Goal: Check status

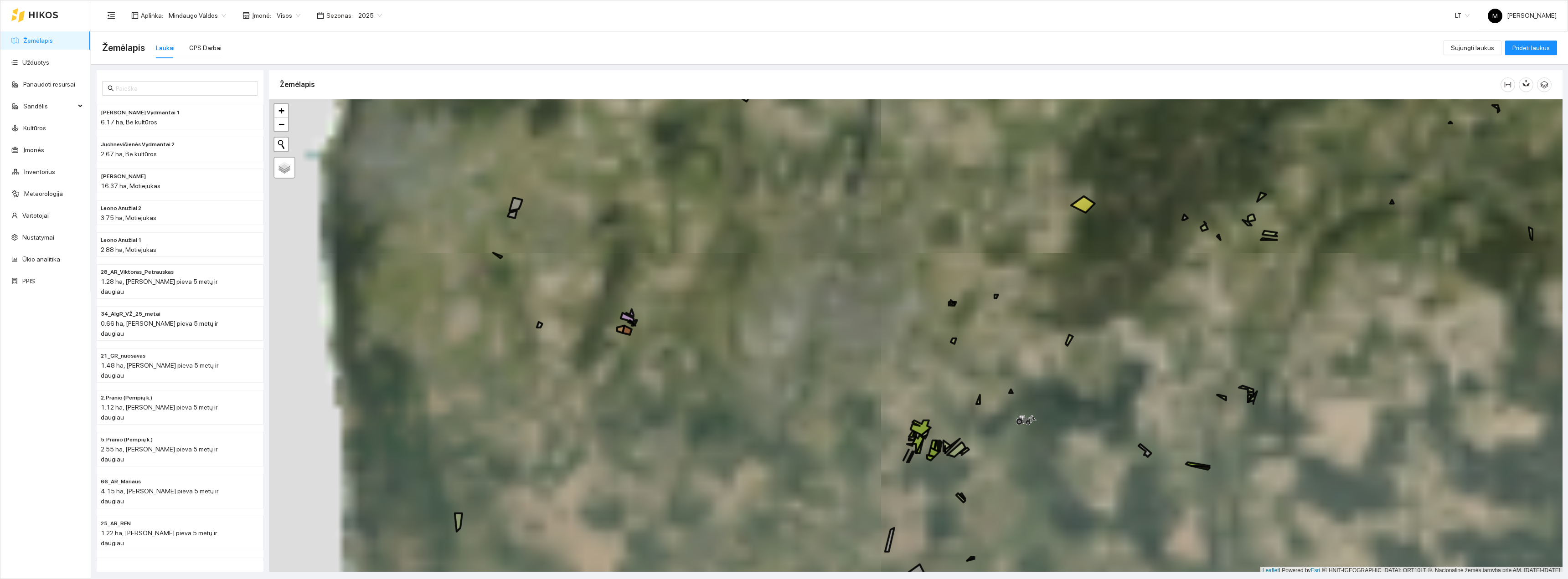
scroll to position [3, 0]
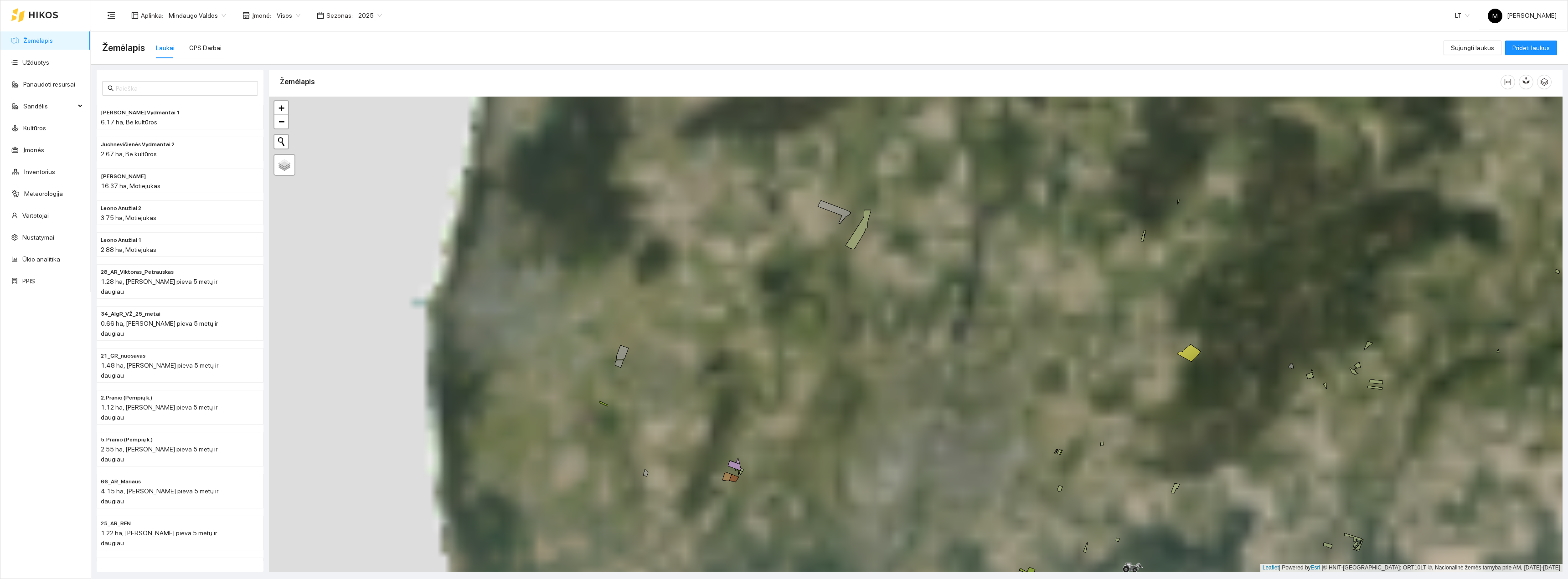
drag, startPoint x: 680, startPoint y: 248, endPoint x: 835, endPoint y: 462, distance: 264.2
click at [844, 479] on div "+ − Nieko nerasta. Bandykite dar kartą. Žemėlapis Palydovas Leaflet | Powered b…" at bounding box center [916, 334] width 1294 height 475
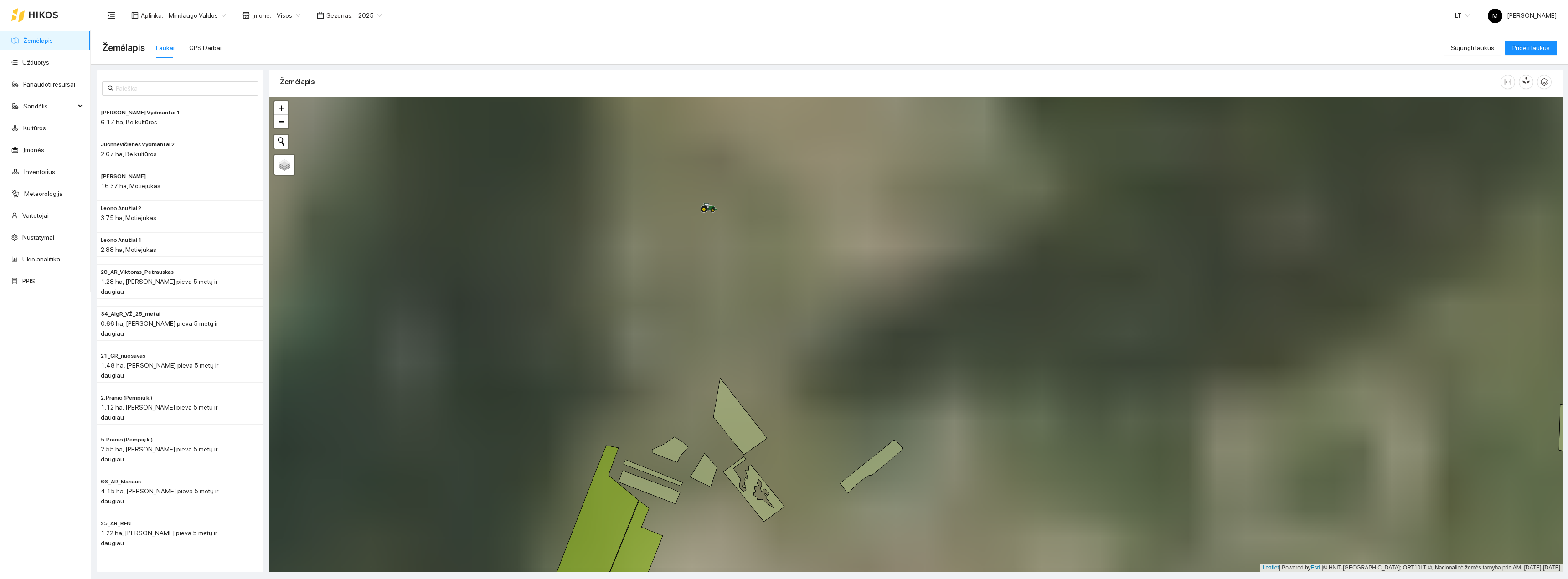
drag, startPoint x: 689, startPoint y: 220, endPoint x: 748, endPoint y: 325, distance: 120.4
click at [748, 325] on div "+ − Nieko nerasta. Bandykite dar kartą. Žemėlapis Palydovas Leaflet | Powered b…" at bounding box center [916, 334] width 1294 height 475
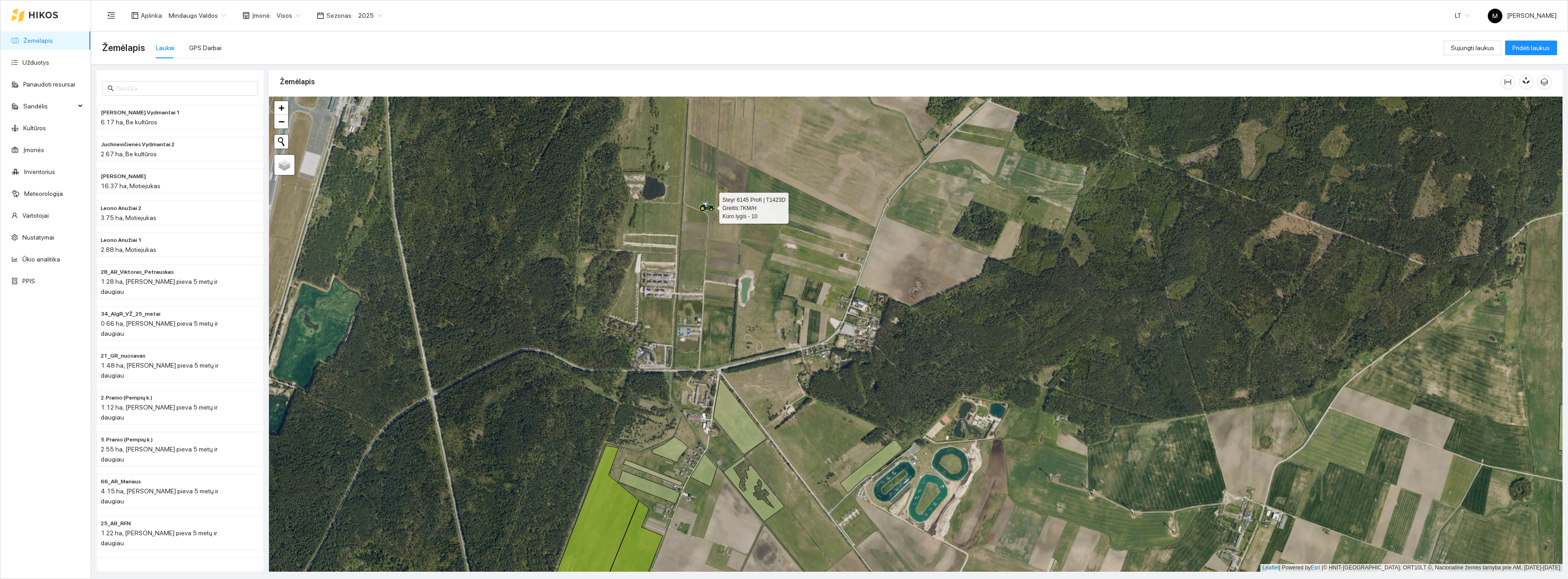
drag, startPoint x: 708, startPoint y: 208, endPoint x: 612, endPoint y: 234, distance: 99.5
click at [613, 234] on div "Steyr 6145 Profi | T1423D Greitis: 7 KM/H Kuro lygis - 10 + − Nieko nerasta. Ba…" at bounding box center [916, 334] width 1294 height 475
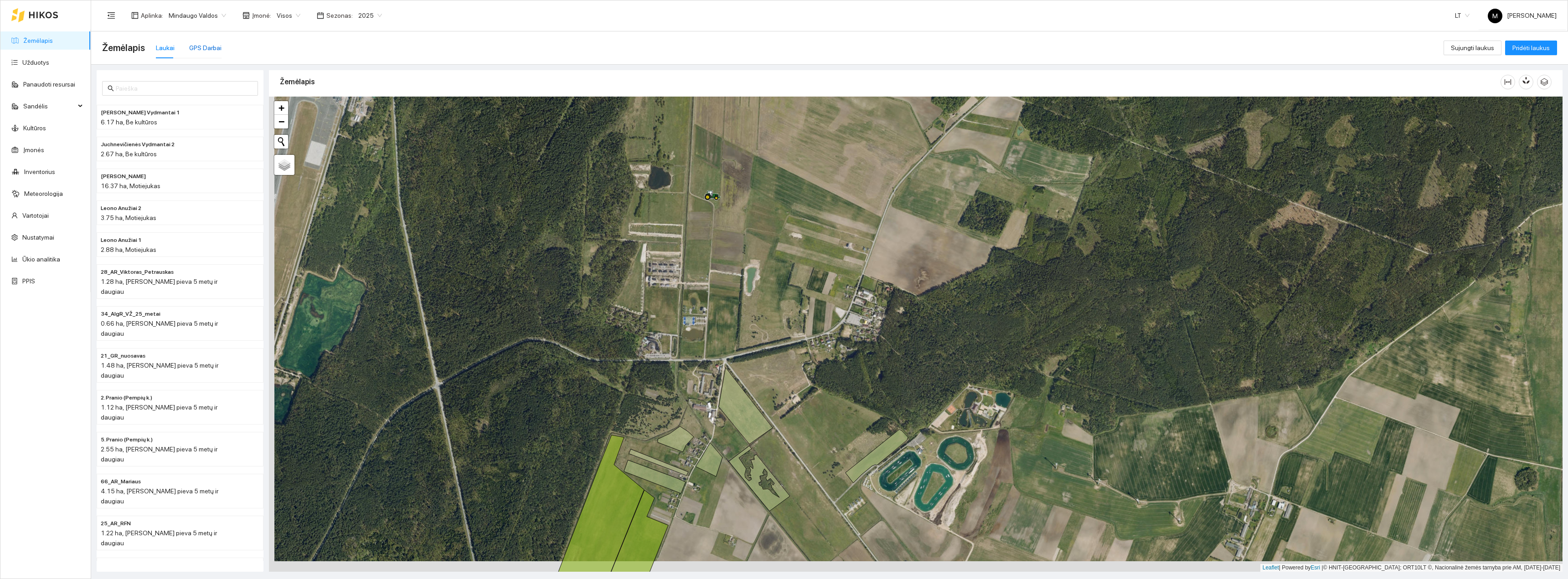
click at [212, 49] on div "GPS Darbai" at bounding box center [205, 47] width 32 height 10
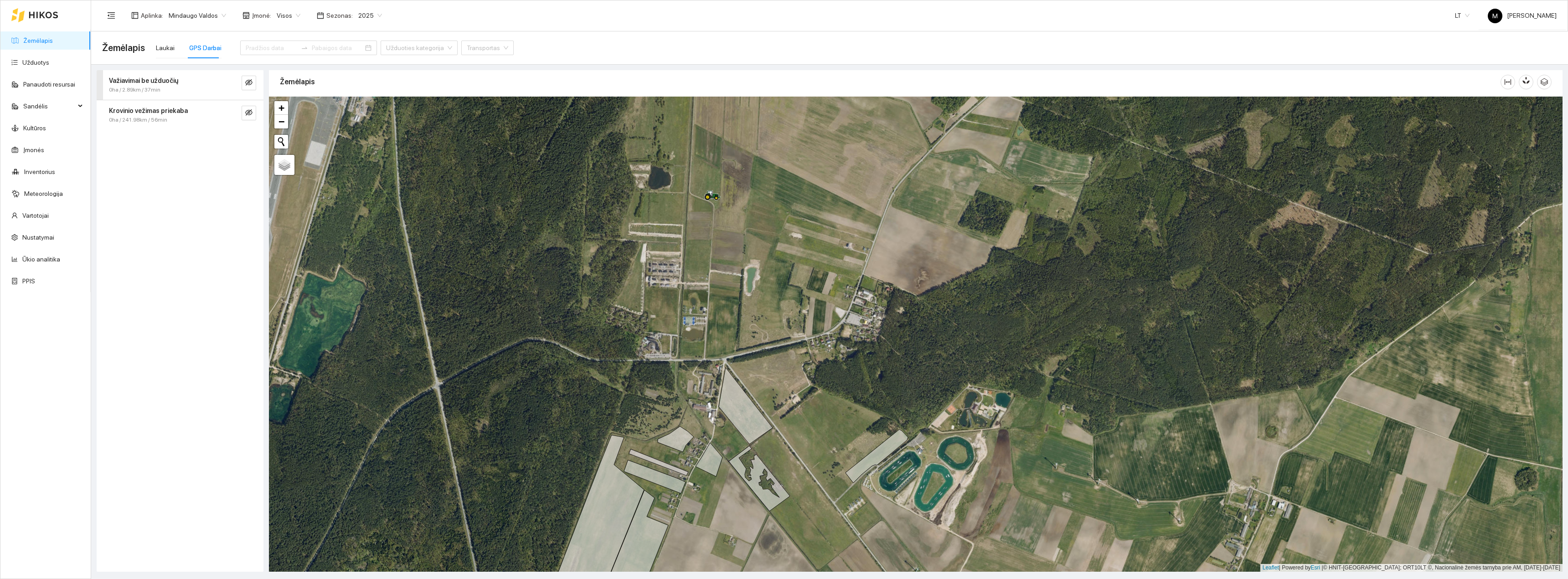
click at [256, 81] on div "Važiavimai be užduočių 0ha / 2.89km / 37min" at bounding box center [179, 85] width 167 height 30
click at [250, 85] on icon "eye-invisible" at bounding box center [249, 82] width 7 height 7
click at [255, 185] on button "button" at bounding box center [249, 188] width 15 height 15
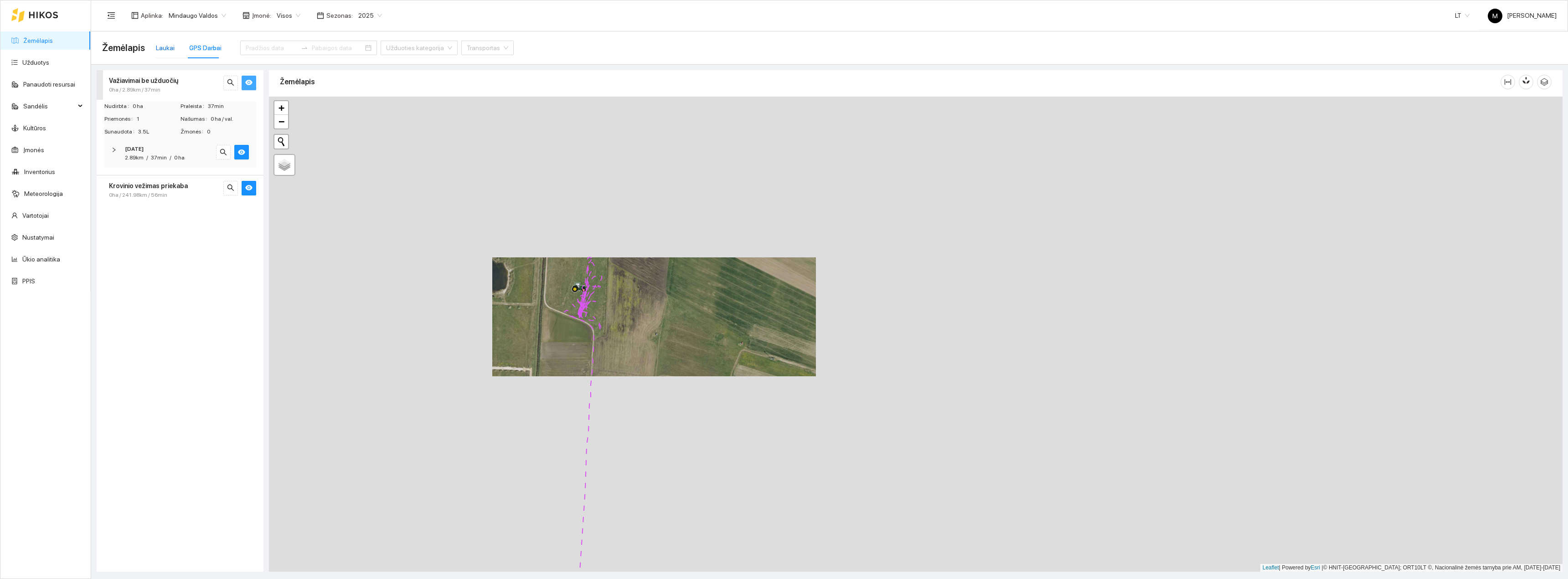
click at [168, 47] on div "Laukai" at bounding box center [165, 47] width 19 height 10
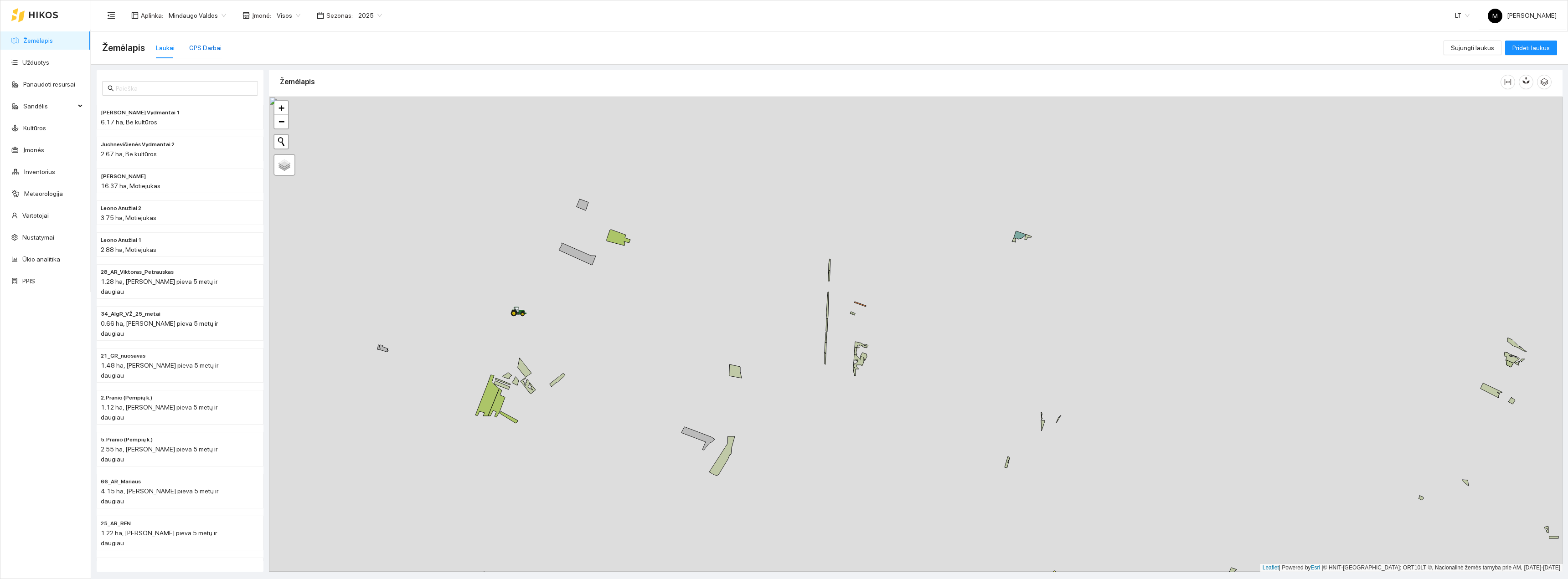
click at [215, 45] on div "GPS Darbai" at bounding box center [205, 47] width 32 height 10
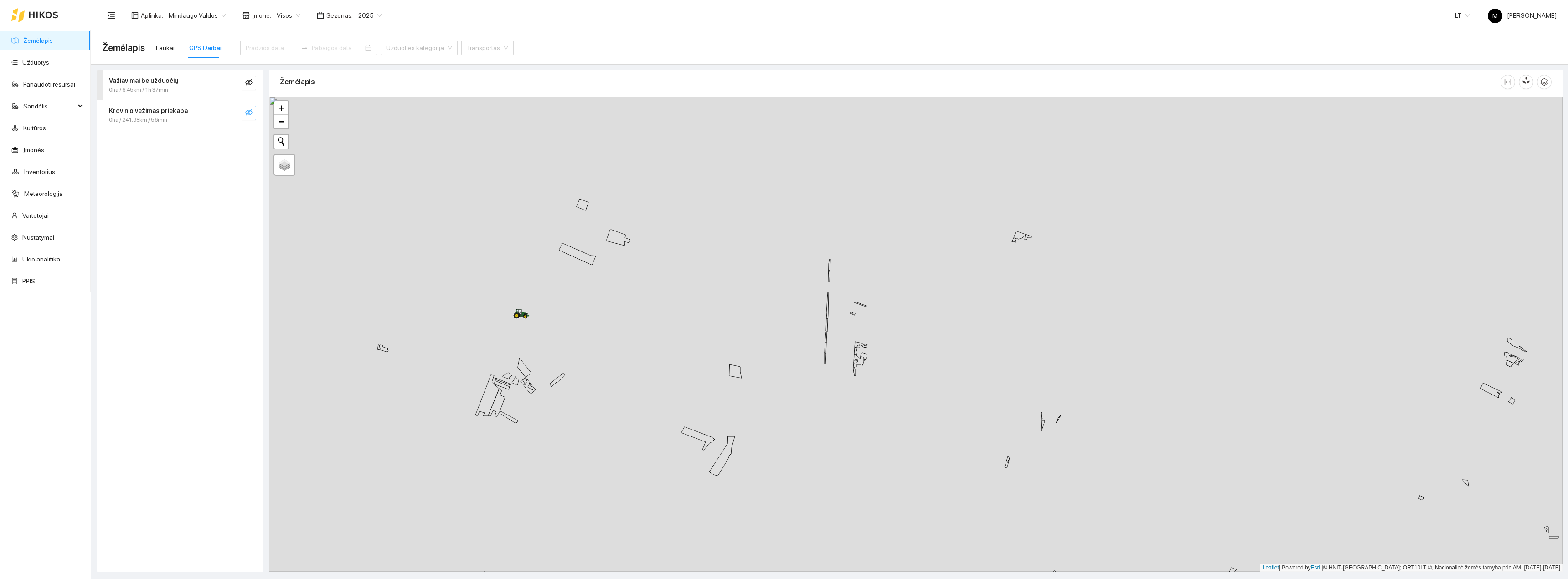
click at [252, 110] on icon "eye-invisible" at bounding box center [249, 112] width 7 height 7
click at [246, 108] on button "button" at bounding box center [249, 113] width 15 height 15
click at [250, 84] on icon "eye-invisible" at bounding box center [249, 83] width 1 height 1
drag, startPoint x: 460, startPoint y: 304, endPoint x: 535, endPoint y: 336, distance: 81.5
click at [535, 336] on div "+ − Nieko nerasta. Bandykite dar kartą. Žemėlapis Palydovas Leaflet | Powered b…" at bounding box center [916, 334] width 1294 height 475
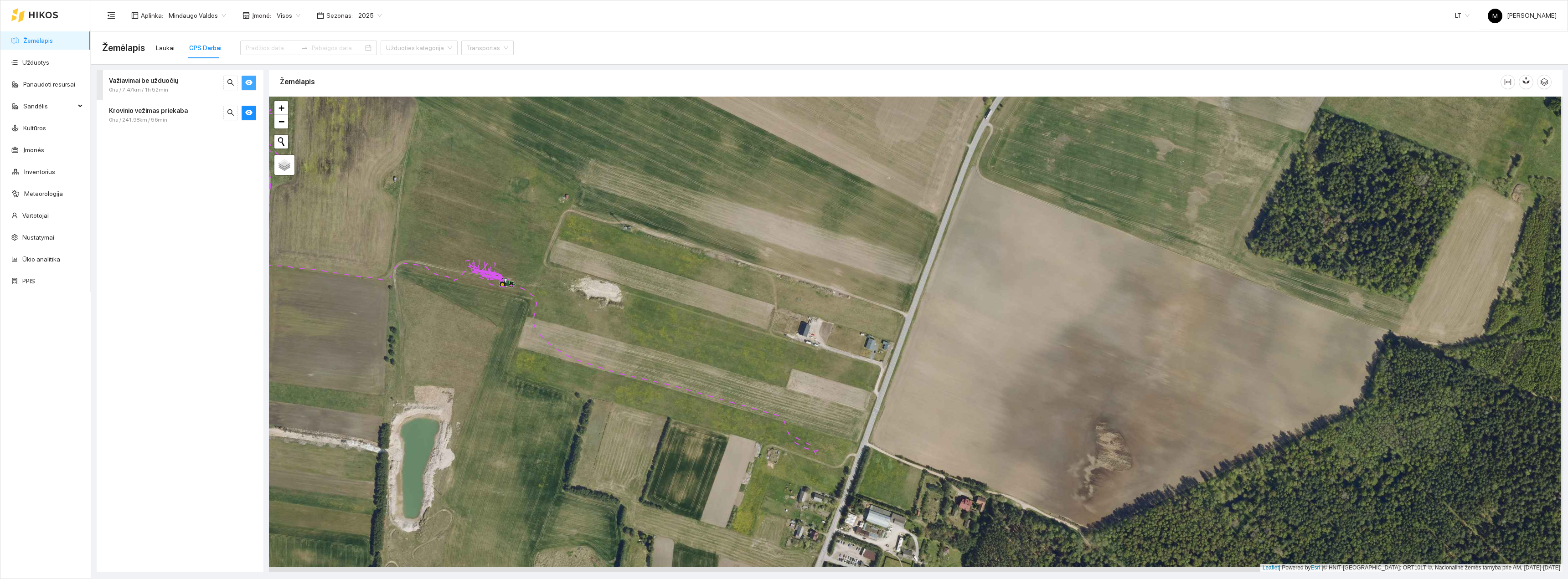
drag, startPoint x: 691, startPoint y: 483, endPoint x: 589, endPoint y: 406, distance: 127.8
click at [590, 408] on div "+ − Nieko nerasta. Bandykite dar kartą. Žemėlapis Palydovas Leaflet | Powered b…" at bounding box center [916, 334] width 1294 height 475
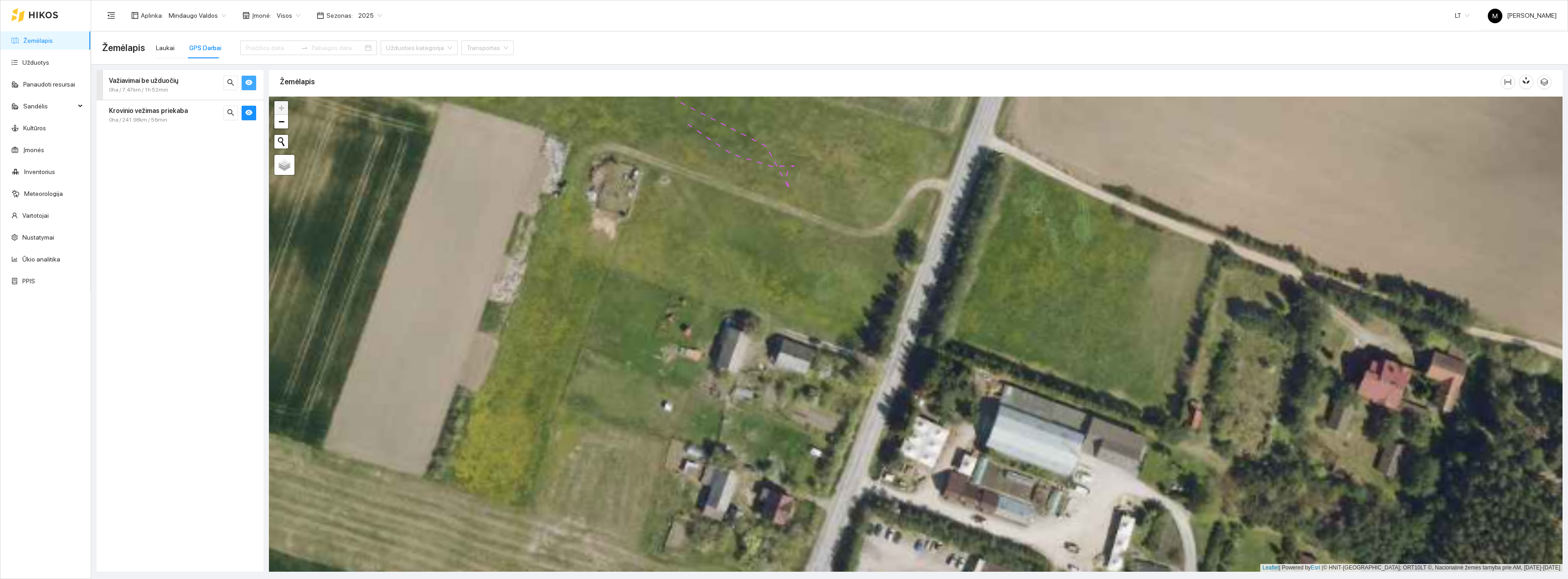
drag, startPoint x: 745, startPoint y: 462, endPoint x: 654, endPoint y: 407, distance: 106.3
click at [654, 407] on div "+ − Nieko nerasta. Bandykite dar kartą. Žemėlapis Palydovas Leaflet | Powered b…" at bounding box center [916, 334] width 1294 height 475
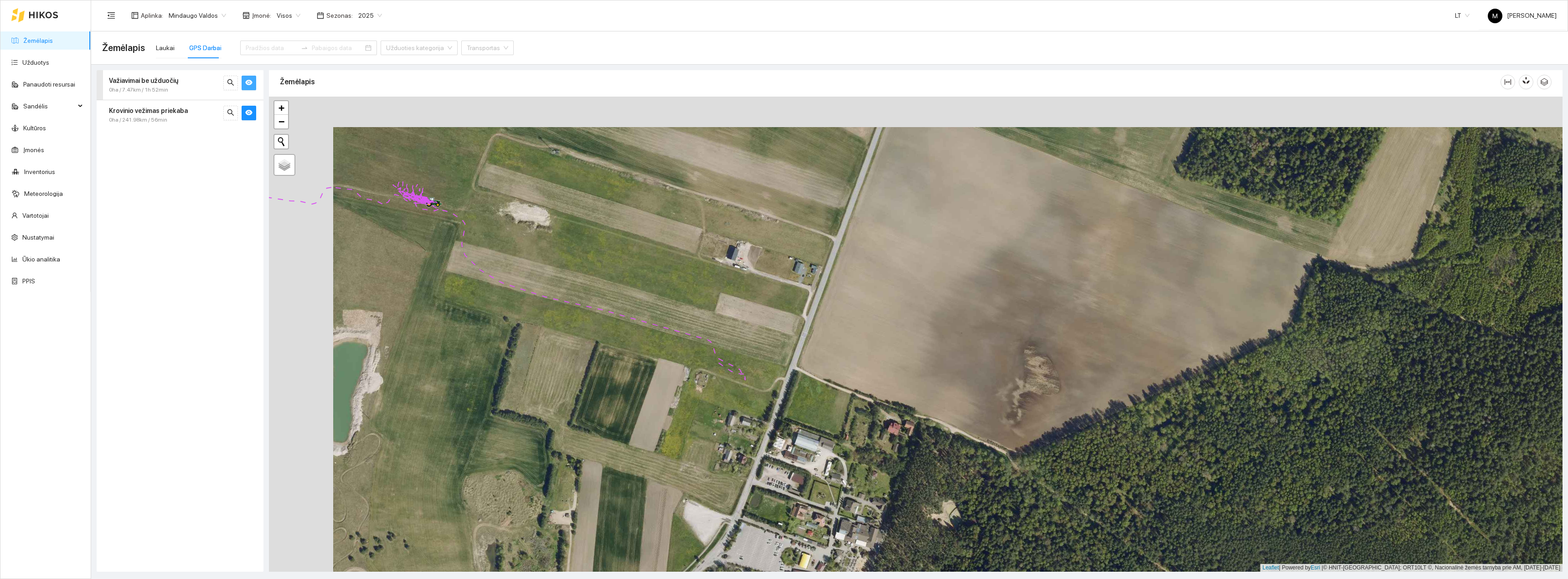
drag, startPoint x: 545, startPoint y: 365, endPoint x: 705, endPoint y: 412, distance: 166.8
click at [701, 412] on div "+ − Nieko nerasta. Bandykite dar kartą. Žemėlapis Palydovas Leaflet | Powered b…" at bounding box center [916, 334] width 1294 height 475
